Goal: Task Accomplishment & Management: Manage account settings

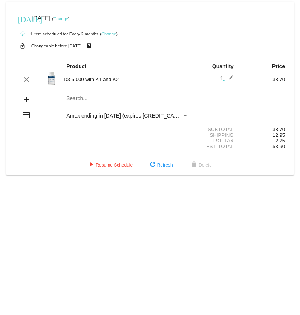
click at [67, 18] on link "Change" at bounding box center [61, 19] width 15 height 5
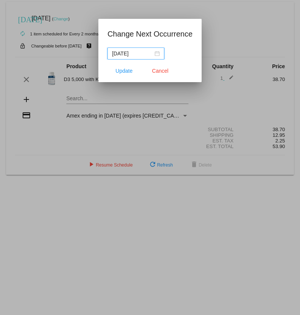
click at [158, 53] on div "[DATE]" at bounding box center [136, 53] width 48 height 8
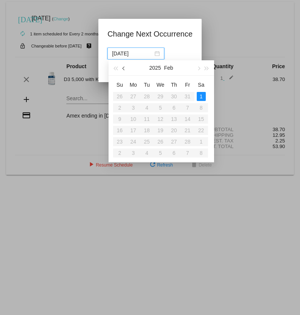
click at [126, 69] on button "button" at bounding box center [124, 67] width 8 height 15
click at [200, 69] on button "button" at bounding box center [198, 67] width 8 height 15
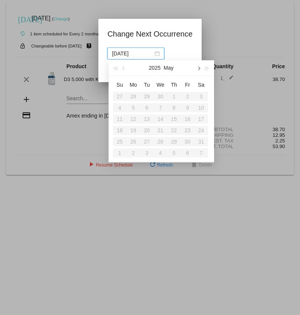
click at [200, 69] on button "button" at bounding box center [198, 67] width 8 height 15
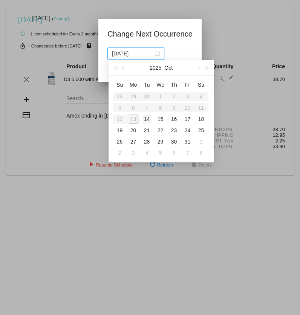
click at [149, 116] on div "14" at bounding box center [147, 119] width 9 height 9
type input "[DATE]"
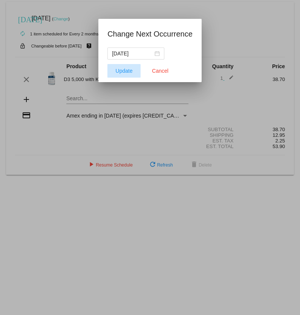
click at [123, 65] on button "Update" at bounding box center [124, 71] width 33 height 14
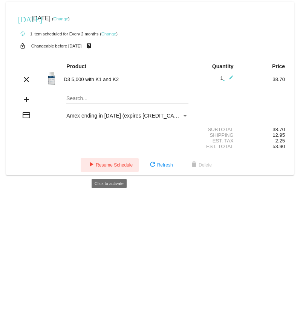
click at [110, 170] on button "play_arrow Resume Schedule" at bounding box center [110, 165] width 58 height 14
